Goal: Task Accomplishment & Management: Use online tool/utility

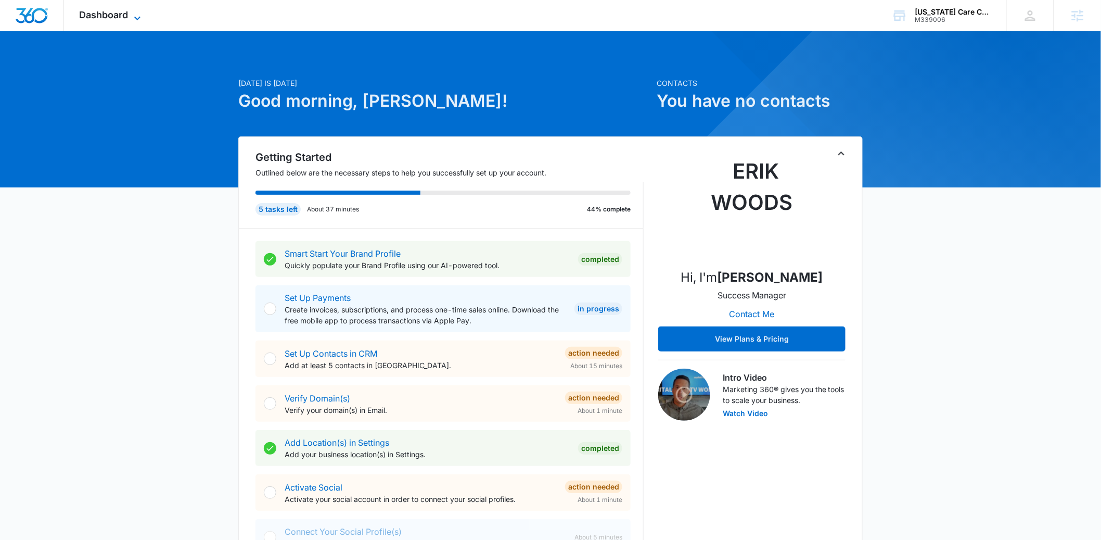
click at [124, 12] on span "Dashboard" at bounding box center [104, 14] width 49 height 11
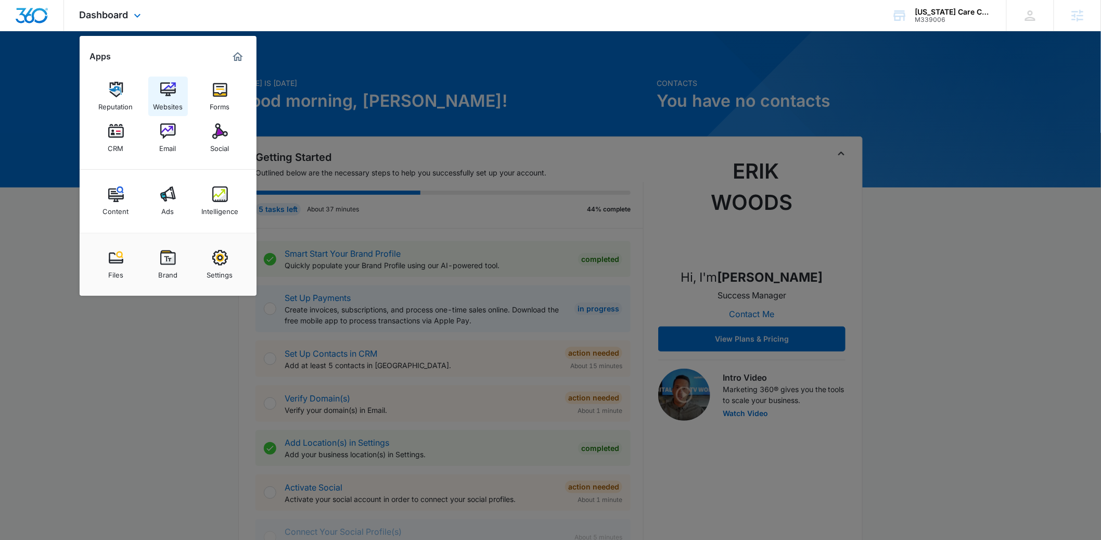
click at [163, 89] on img at bounding box center [168, 90] width 16 height 16
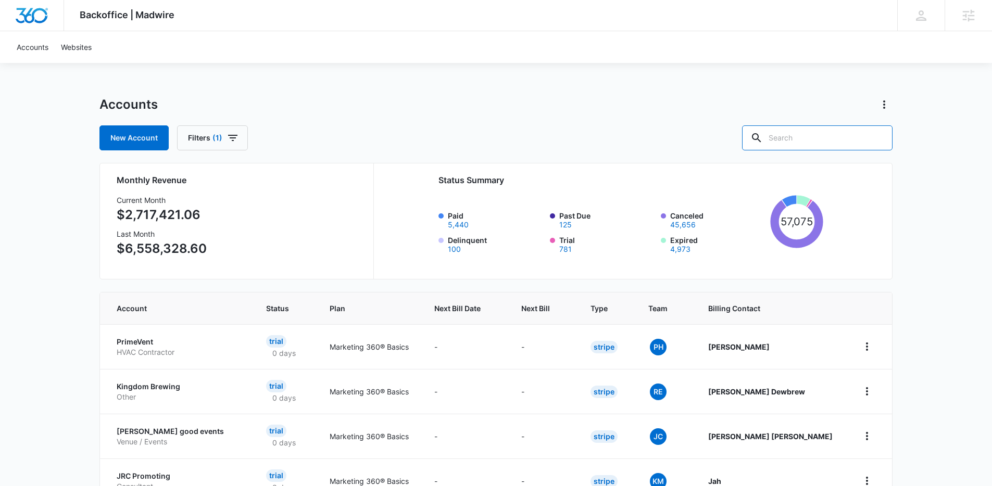
drag, startPoint x: 844, startPoint y: 137, endPoint x: 766, endPoint y: 121, distance: 79.6
click at [790, 126] on div at bounding box center [817, 137] width 150 height 25
type input "texas care"
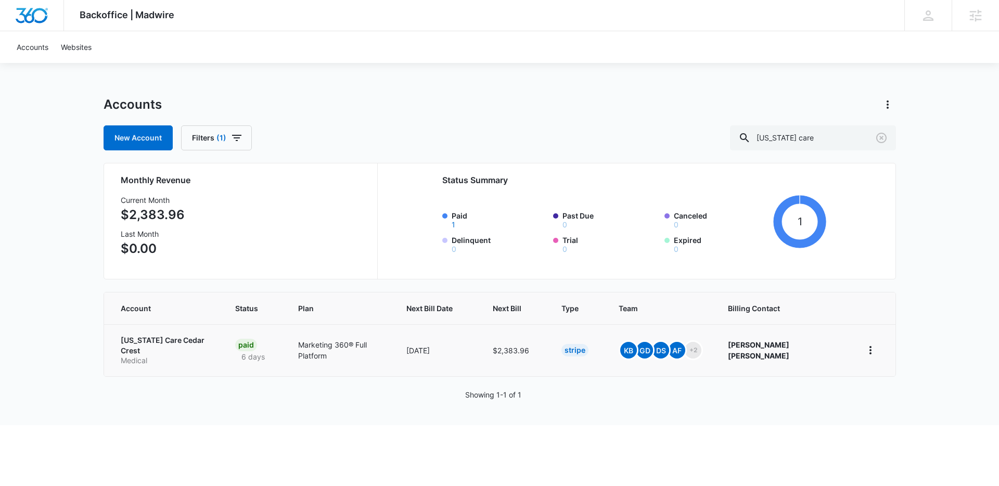
click at [167, 340] on p "Texas Care Cedar Crest" at bounding box center [166, 345] width 90 height 20
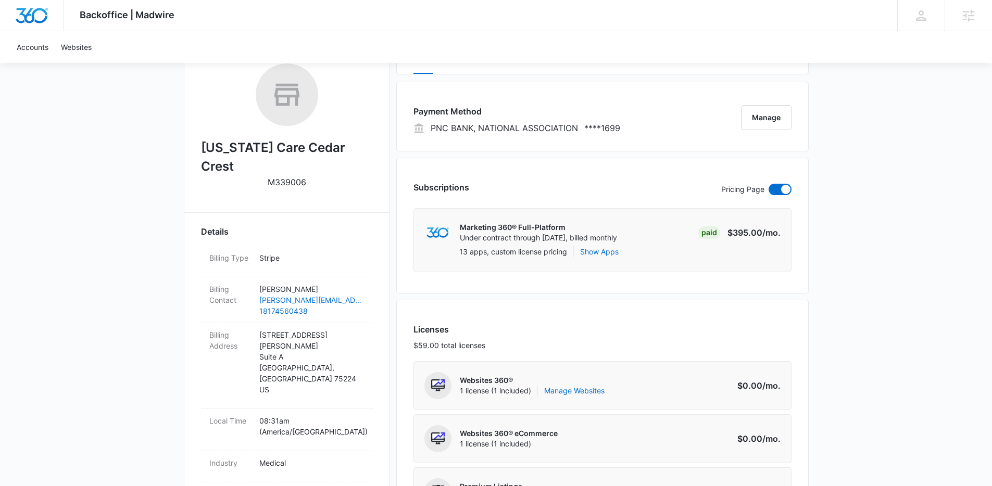
scroll to position [170, 0]
click at [581, 389] on link "Manage Websites" at bounding box center [574, 389] width 60 height 10
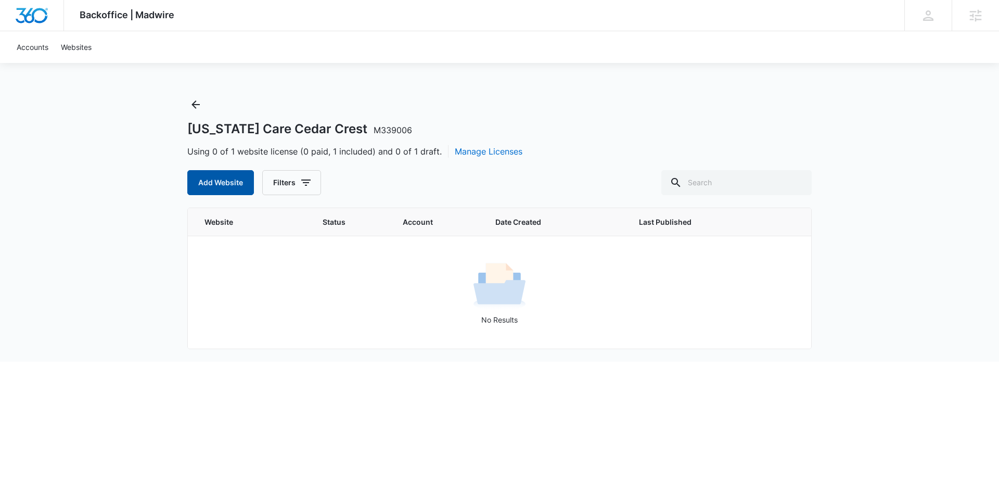
click at [220, 188] on button "Add Website" at bounding box center [220, 182] width 67 height 25
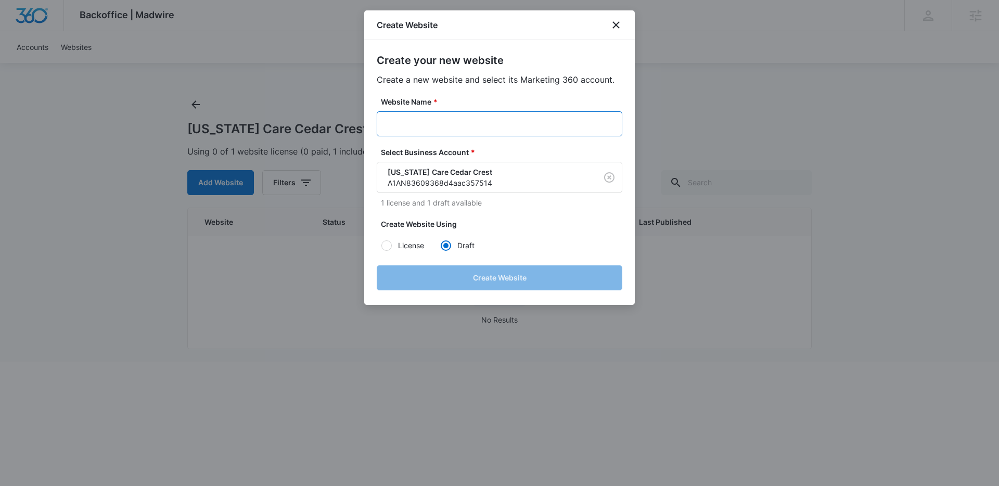
click at [415, 119] on input "Website Name *" at bounding box center [500, 123] width 246 height 25
paste input "M339006 - Texas Care Cedar Crest"
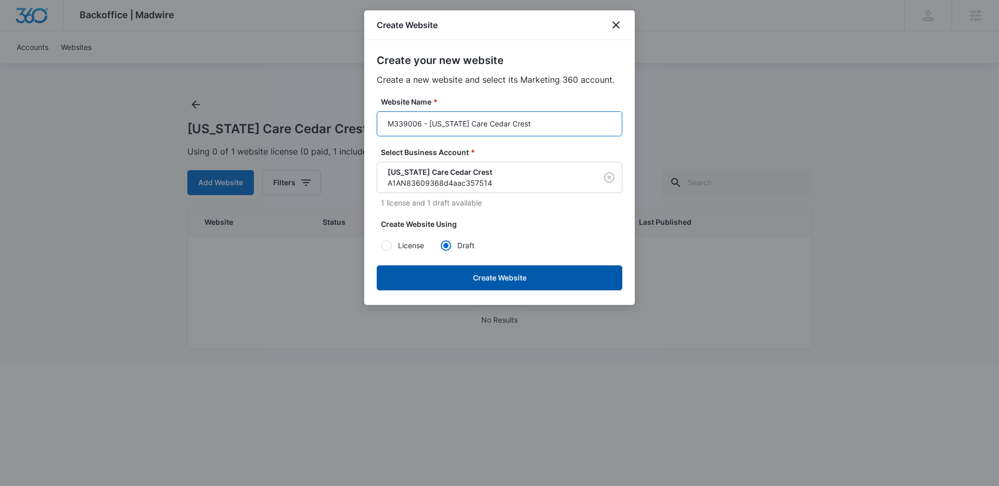
type input "M339006 - Texas Care Cedar Crest"
click at [500, 283] on button "Create Website" at bounding box center [500, 277] width 246 height 25
